Goal: Task Accomplishment & Management: Use online tool/utility

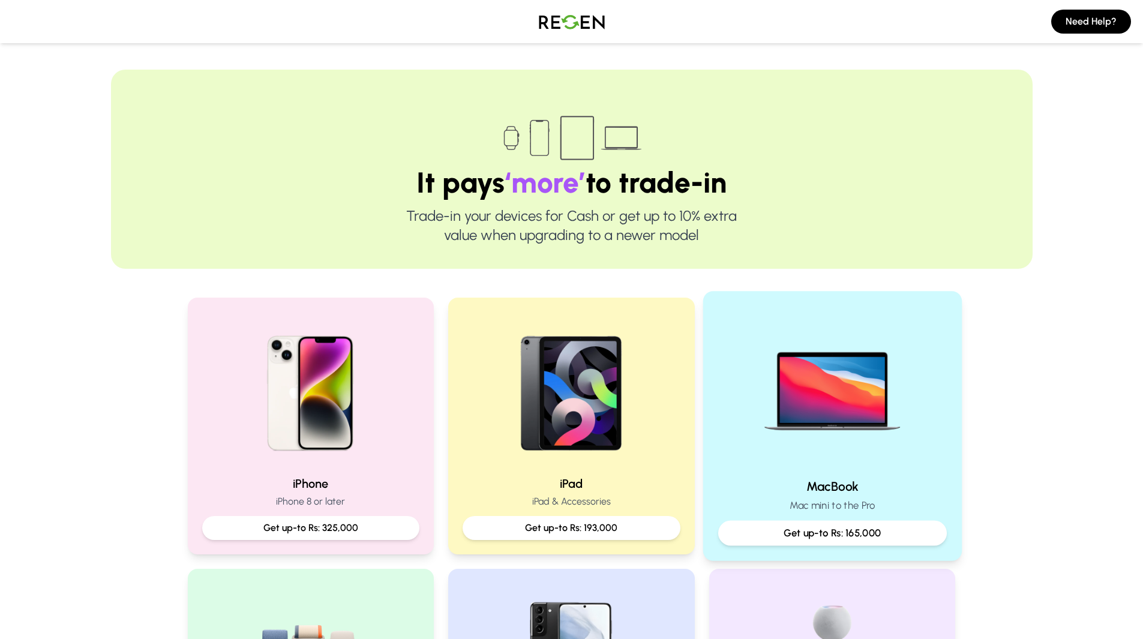
click at [785, 460] on img at bounding box center [832, 386] width 161 height 161
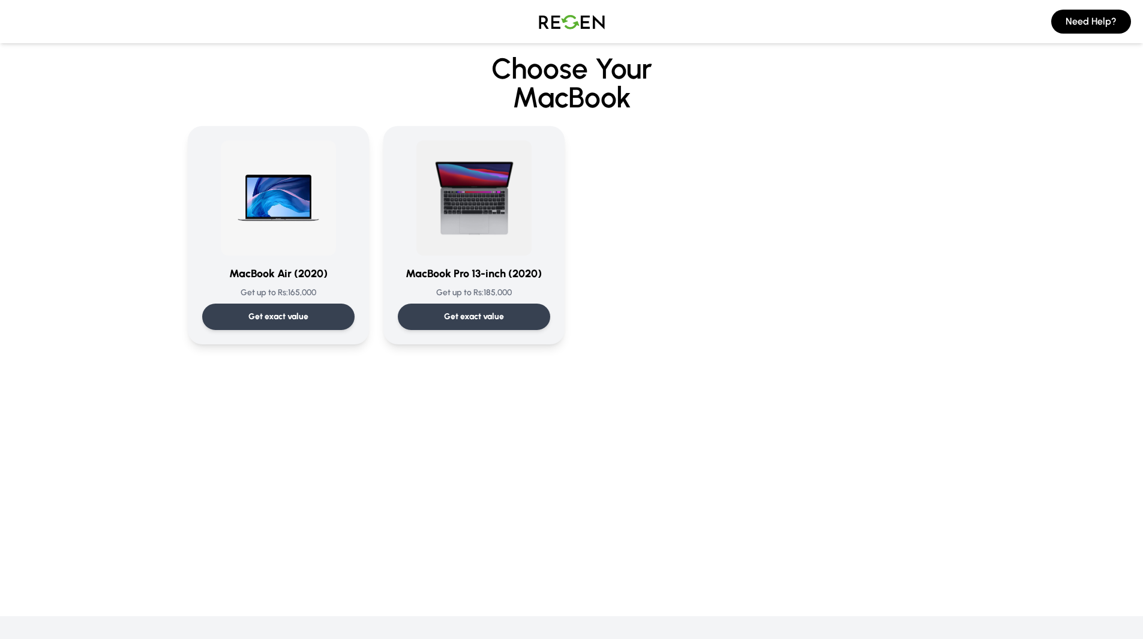
scroll to position [11, 0]
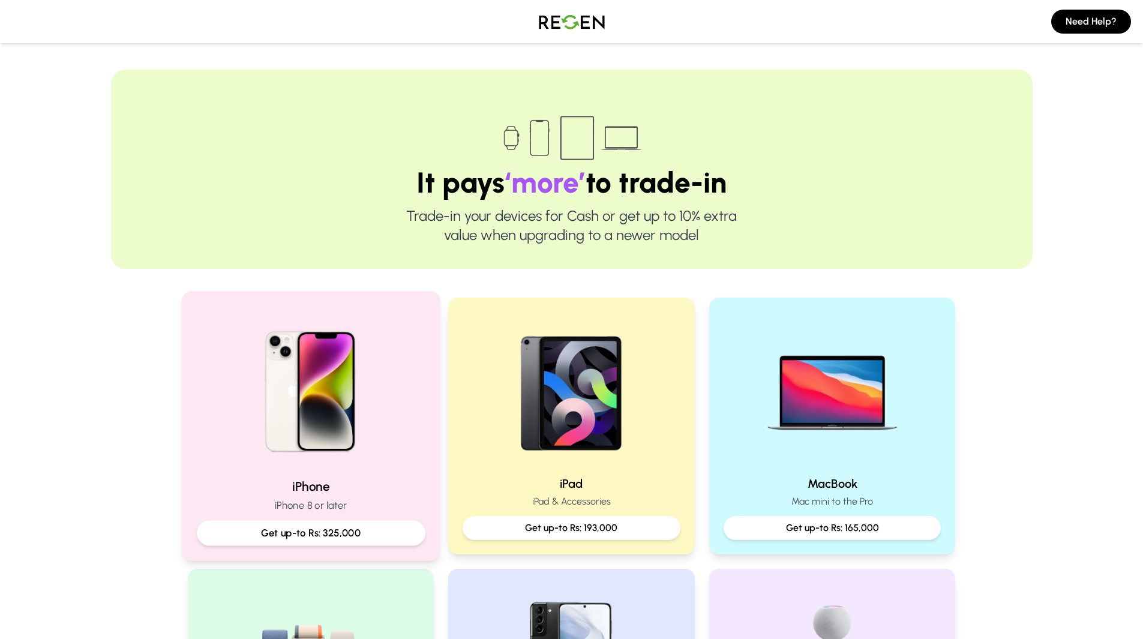
click at [354, 445] on img at bounding box center [310, 386] width 161 height 161
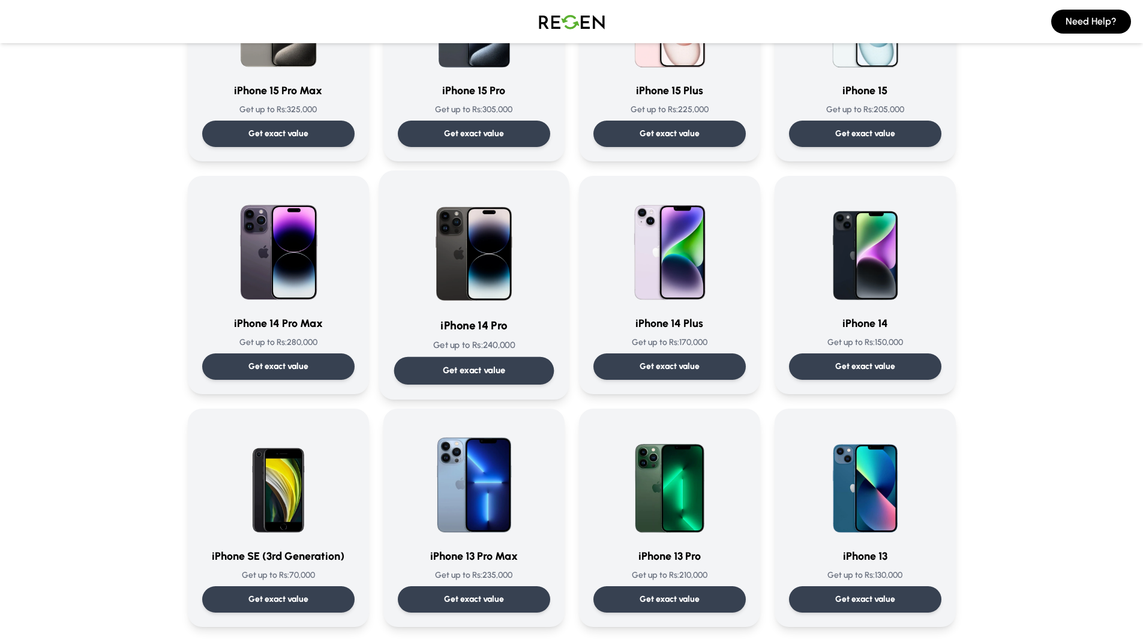
scroll to position [194, 0]
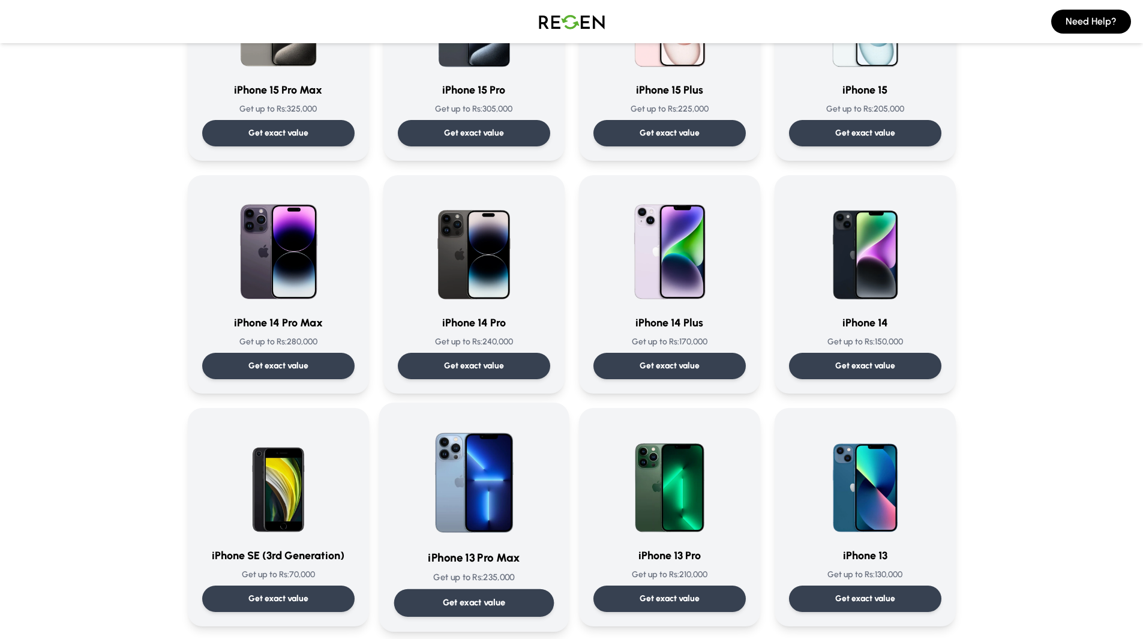
click at [504, 531] on img at bounding box center [473, 477] width 121 height 121
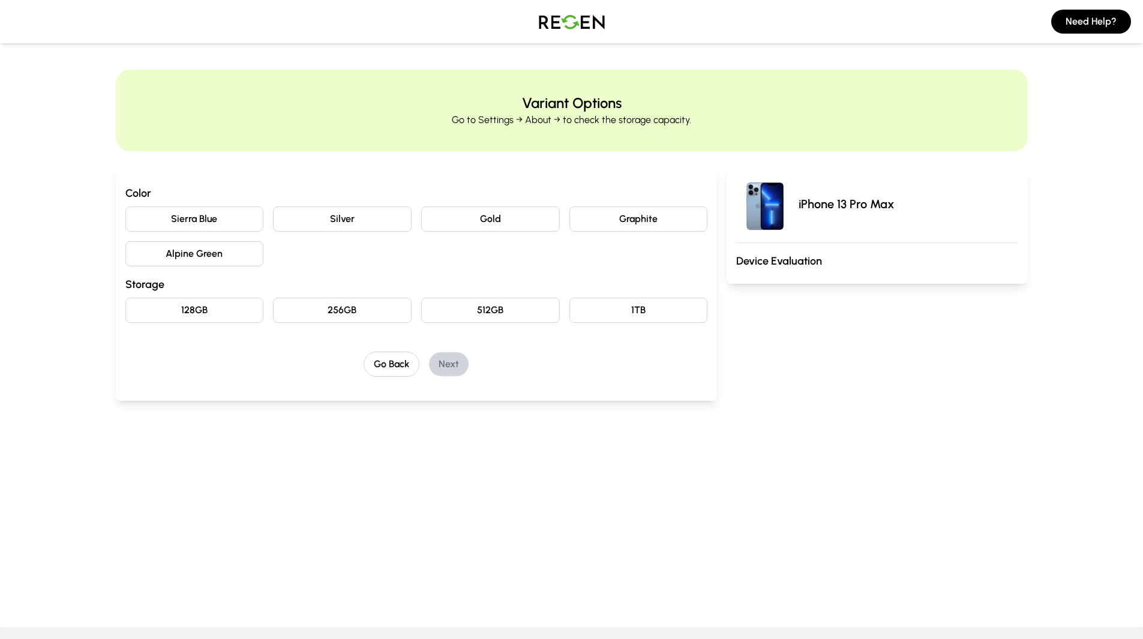
click at [227, 211] on button "Sierra Blue" at bounding box center [194, 218] width 139 height 25
click at [228, 318] on button "128GB" at bounding box center [194, 309] width 139 height 25
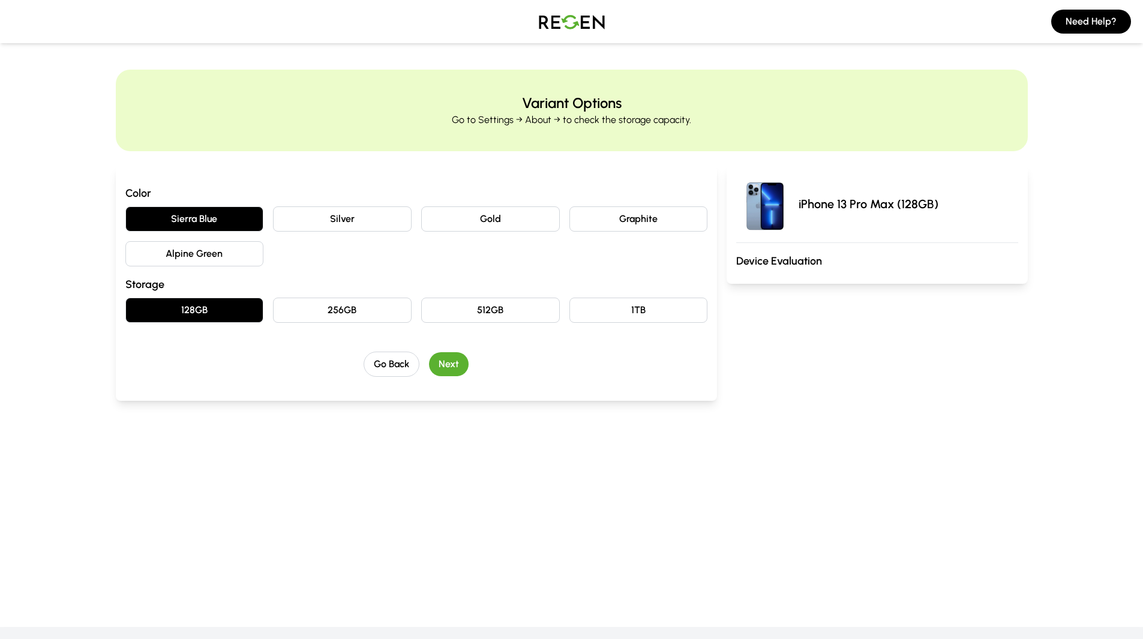
click at [456, 363] on button "Next" at bounding box center [449, 364] width 40 height 24
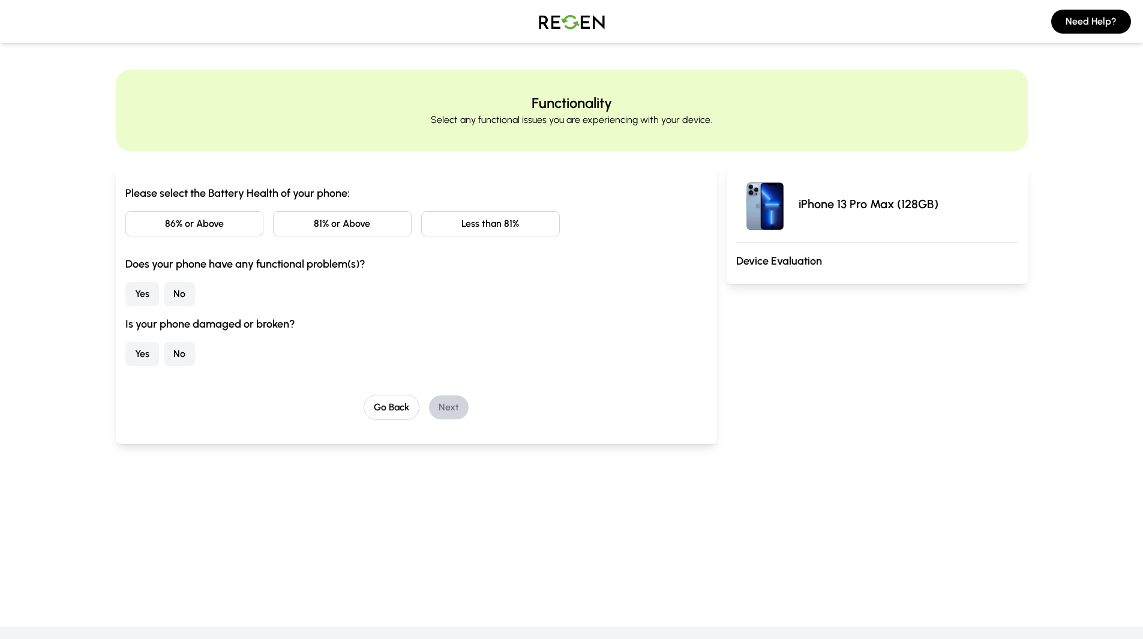
click at [254, 219] on button "86% or Above" at bounding box center [194, 223] width 139 height 25
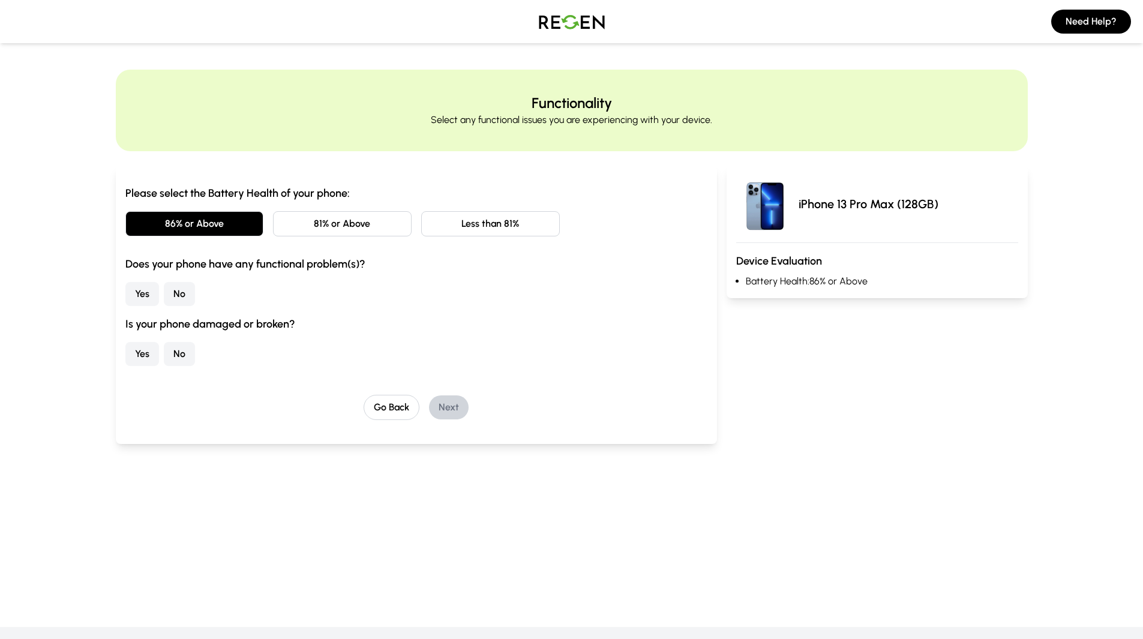
click at [148, 288] on button "Yes" at bounding box center [142, 294] width 34 height 24
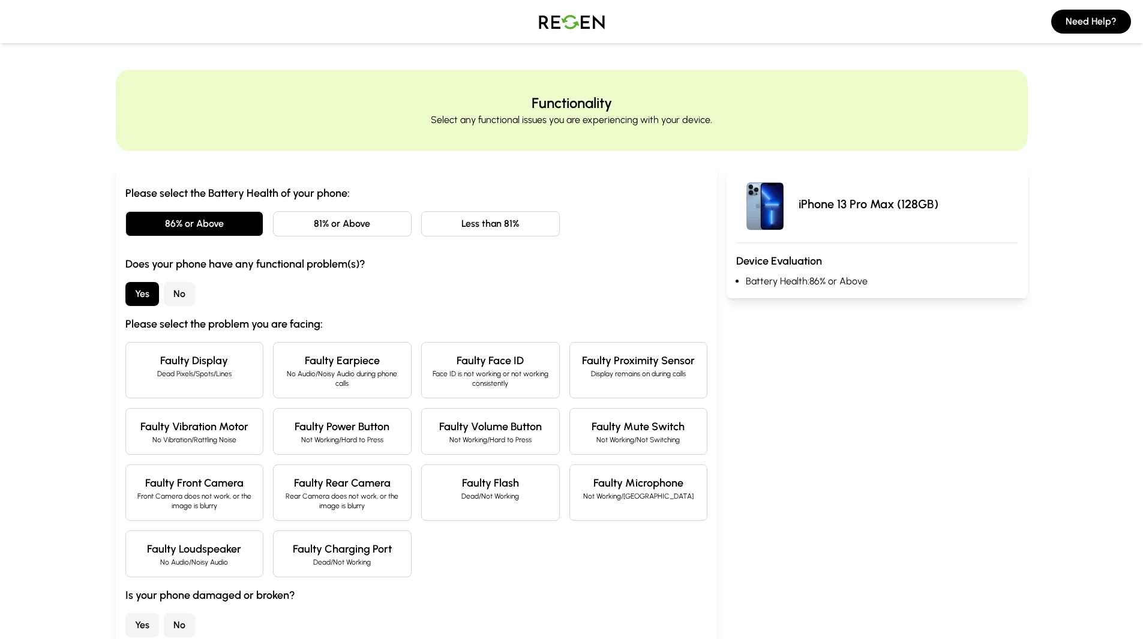
click at [219, 376] on p "Dead Pixels/Spots/Lines" at bounding box center [195, 374] width 118 height 10
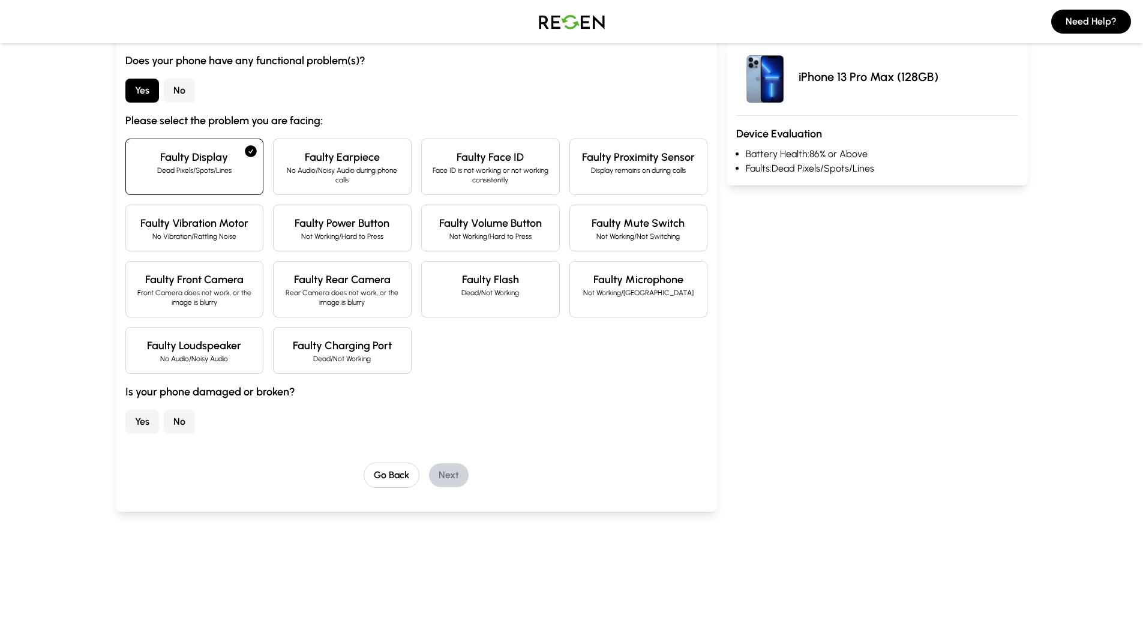
scroll to position [204, 0]
click at [173, 422] on button "No" at bounding box center [179, 421] width 31 height 24
click at [449, 477] on button "Next" at bounding box center [449, 474] width 40 height 24
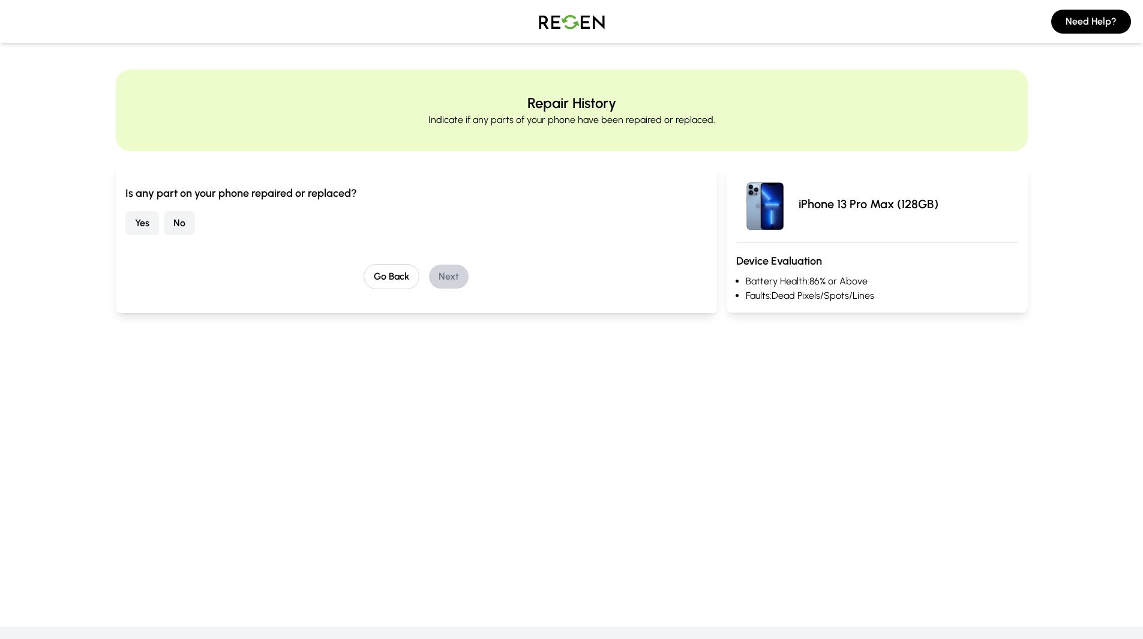
click at [185, 227] on button "No" at bounding box center [179, 223] width 31 height 24
click at [455, 279] on button "Next" at bounding box center [449, 276] width 40 height 24
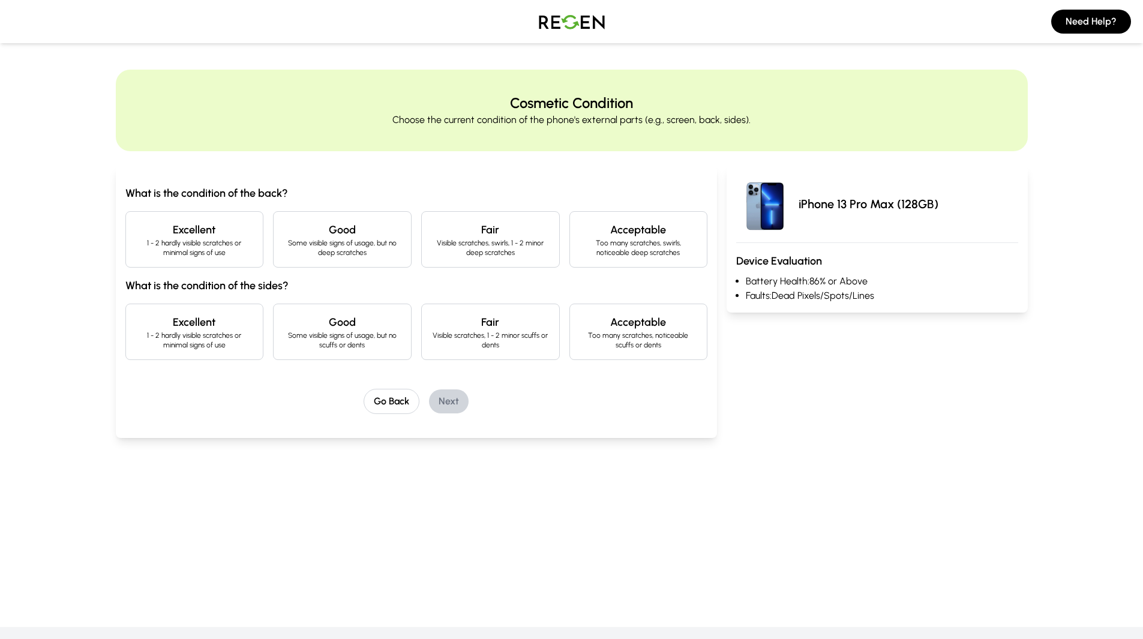
click at [198, 251] on p "1 - 2 hardly visible scratches or minimal signs of use" at bounding box center [195, 247] width 118 height 19
click at [211, 330] on div "Excellent 1 - 2 hardly visible scratches or minimal signs of use" at bounding box center [194, 331] width 139 height 56
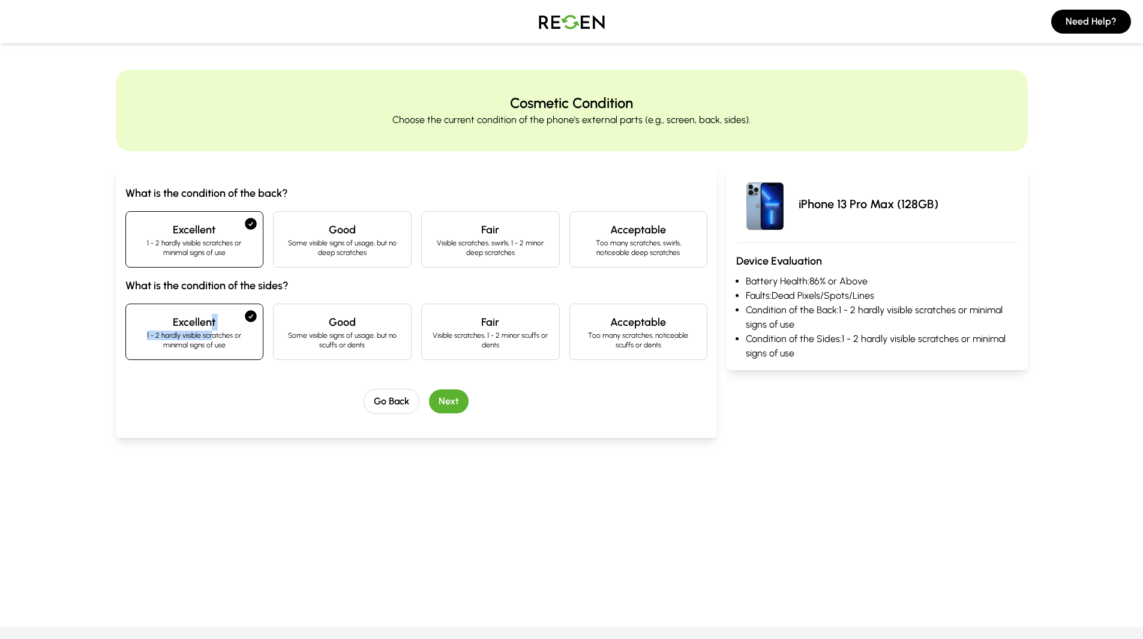
click at [440, 392] on button "Next" at bounding box center [449, 401] width 40 height 24
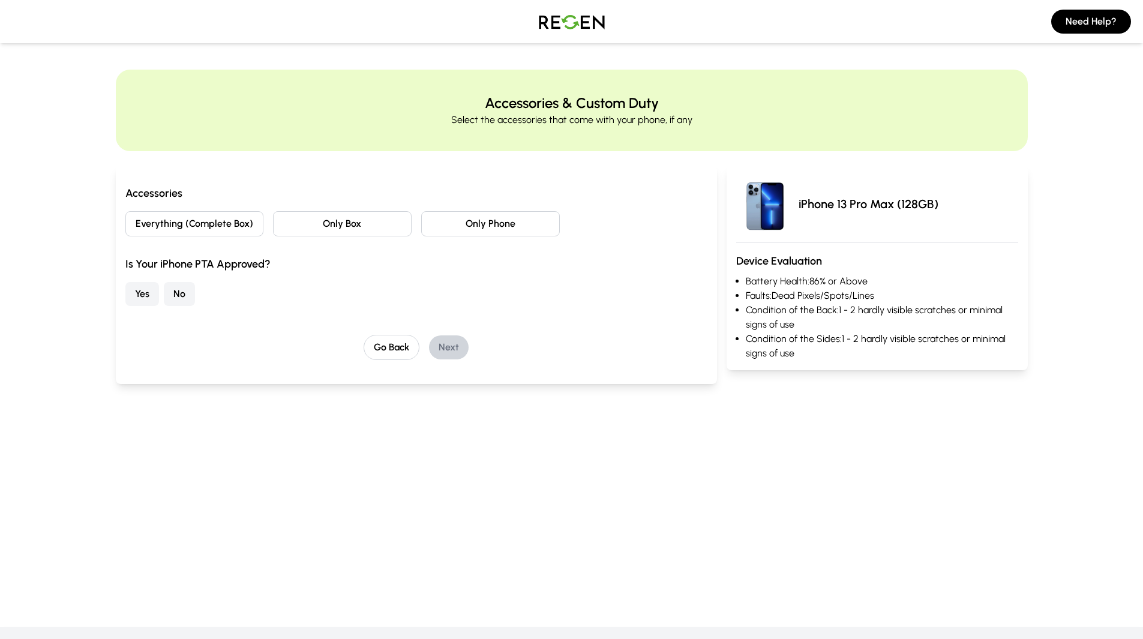
click at [185, 229] on button "Everything (Complete Box)" at bounding box center [194, 223] width 139 height 25
click at [148, 292] on button "Yes" at bounding box center [142, 294] width 34 height 24
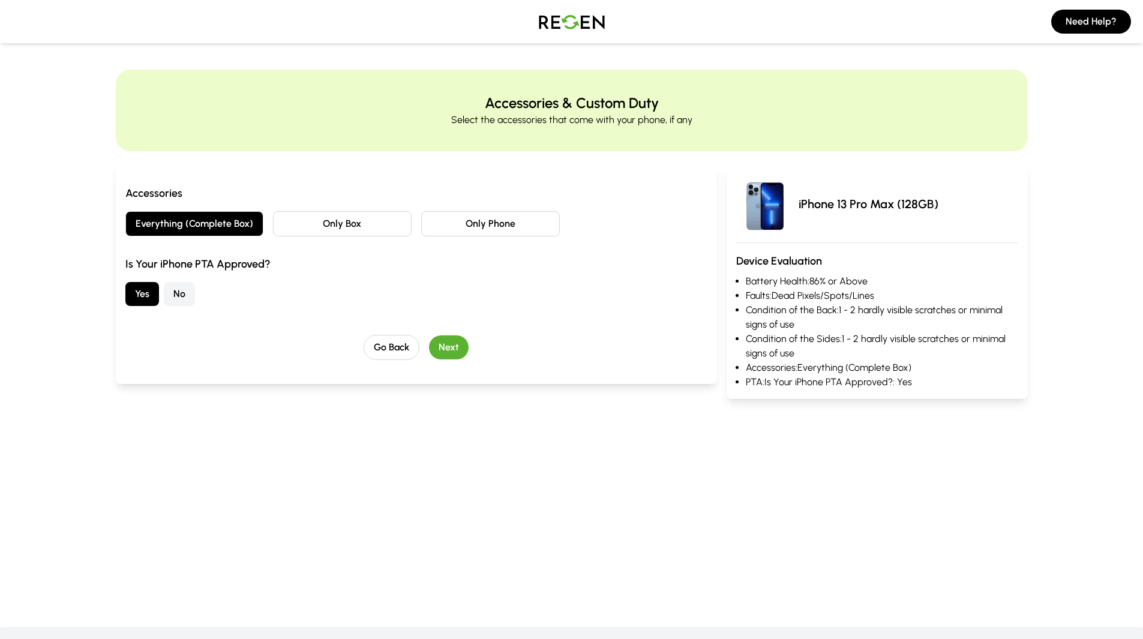
click at [456, 351] on button "Next" at bounding box center [449, 347] width 40 height 24
